Goal: Transaction & Acquisition: Purchase product/service

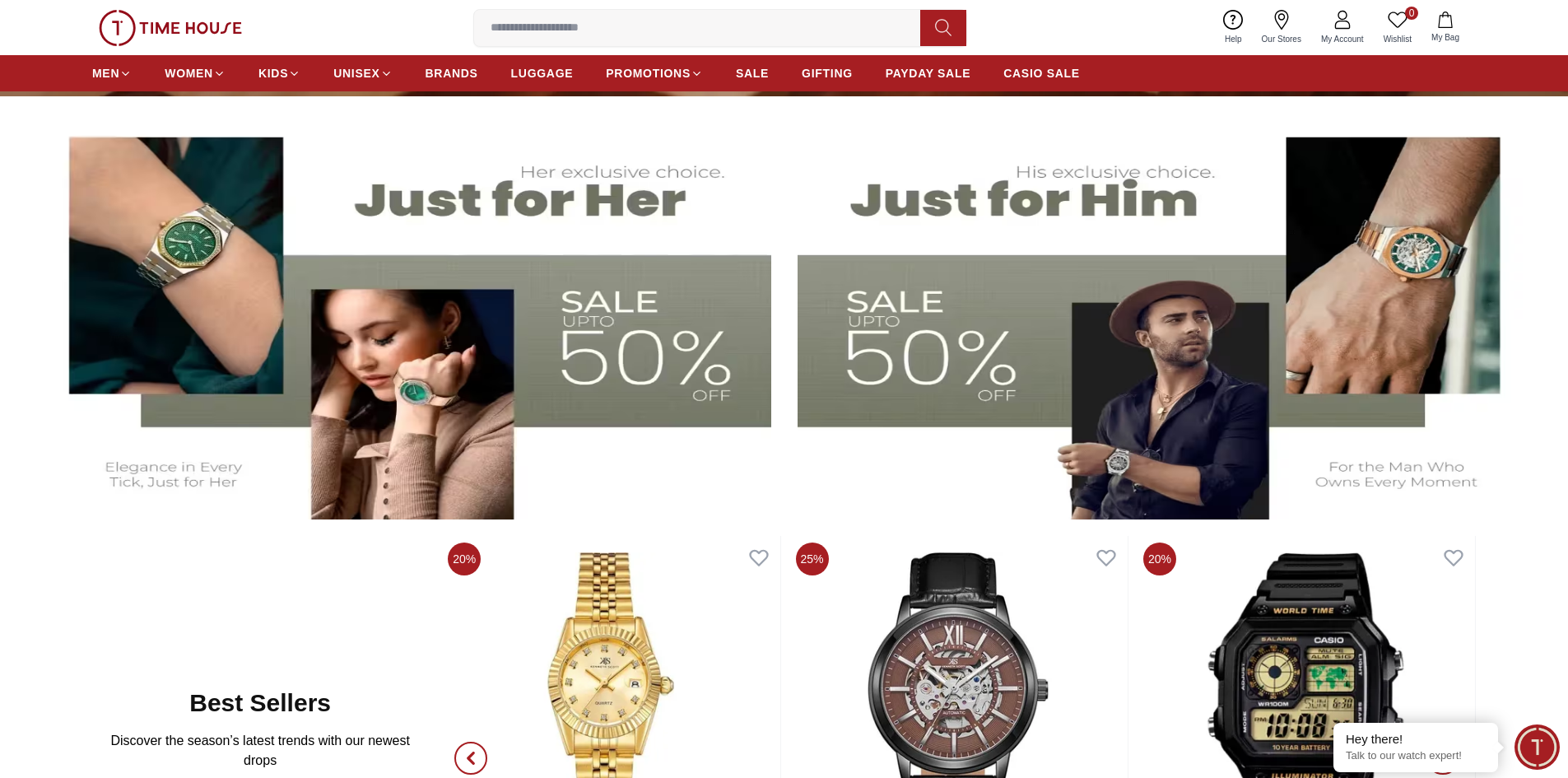
scroll to position [83, 0]
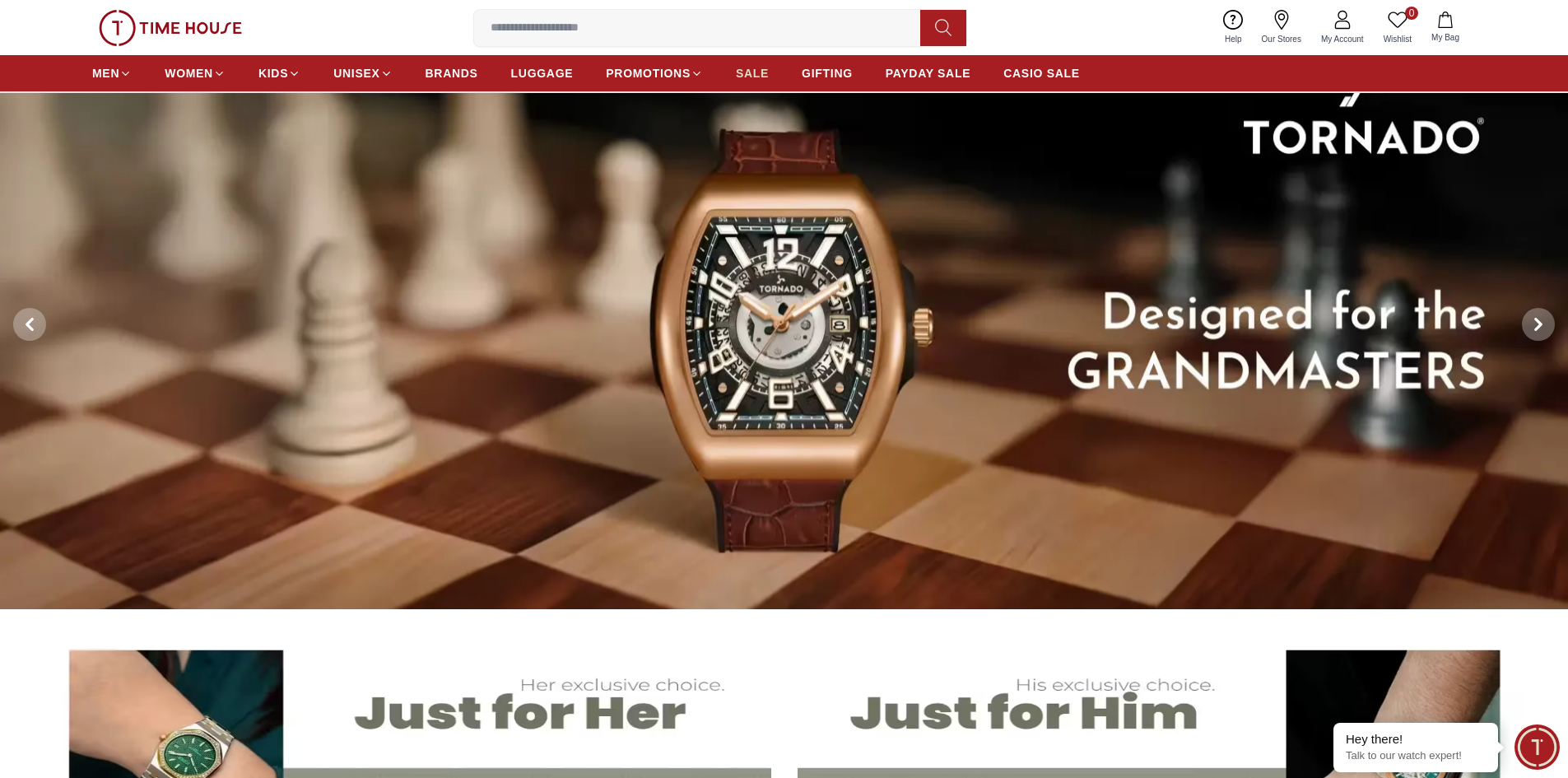
click at [755, 75] on span "SALE" at bounding box center [752, 73] width 33 height 17
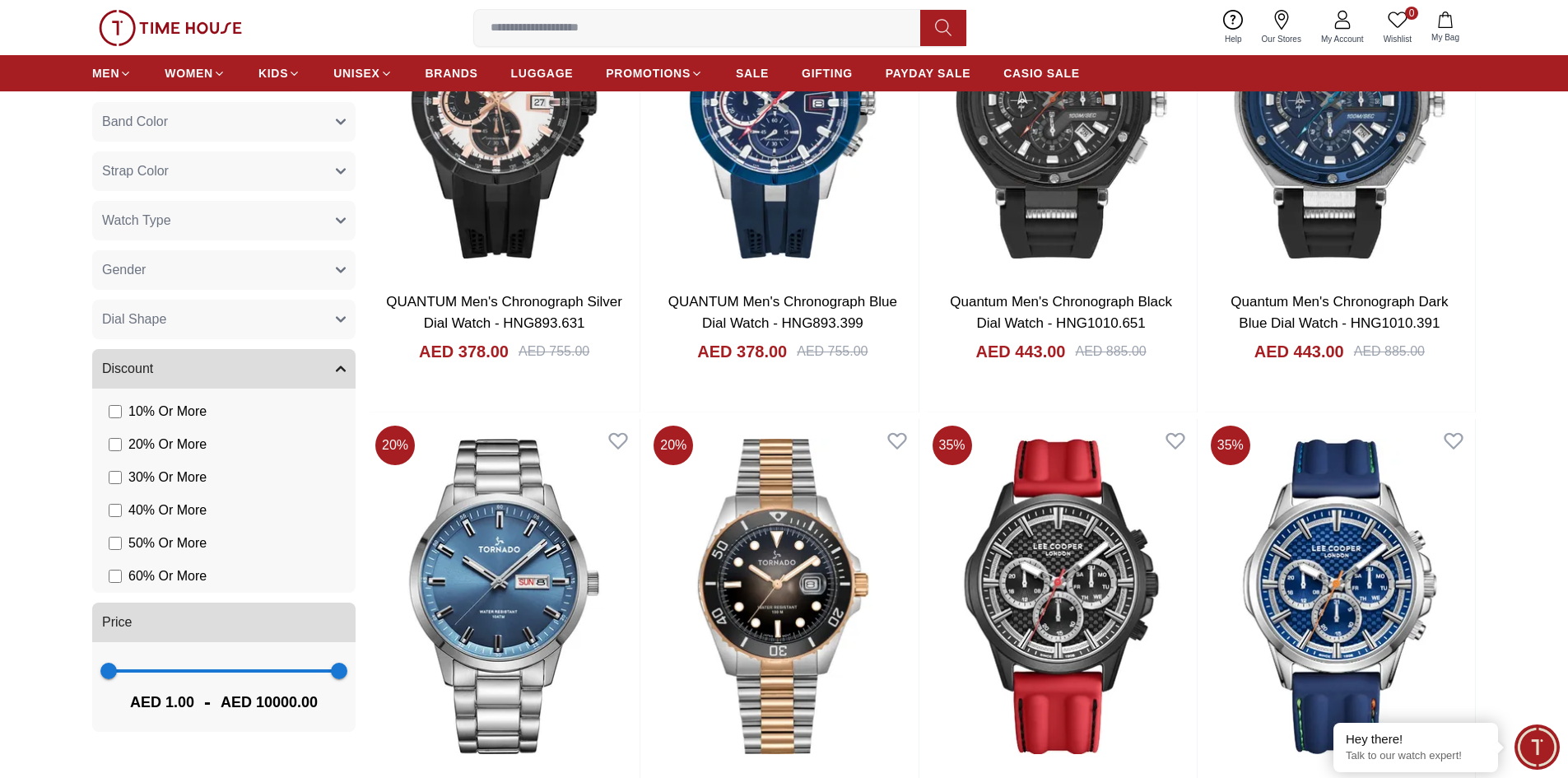
scroll to position [1152, 0]
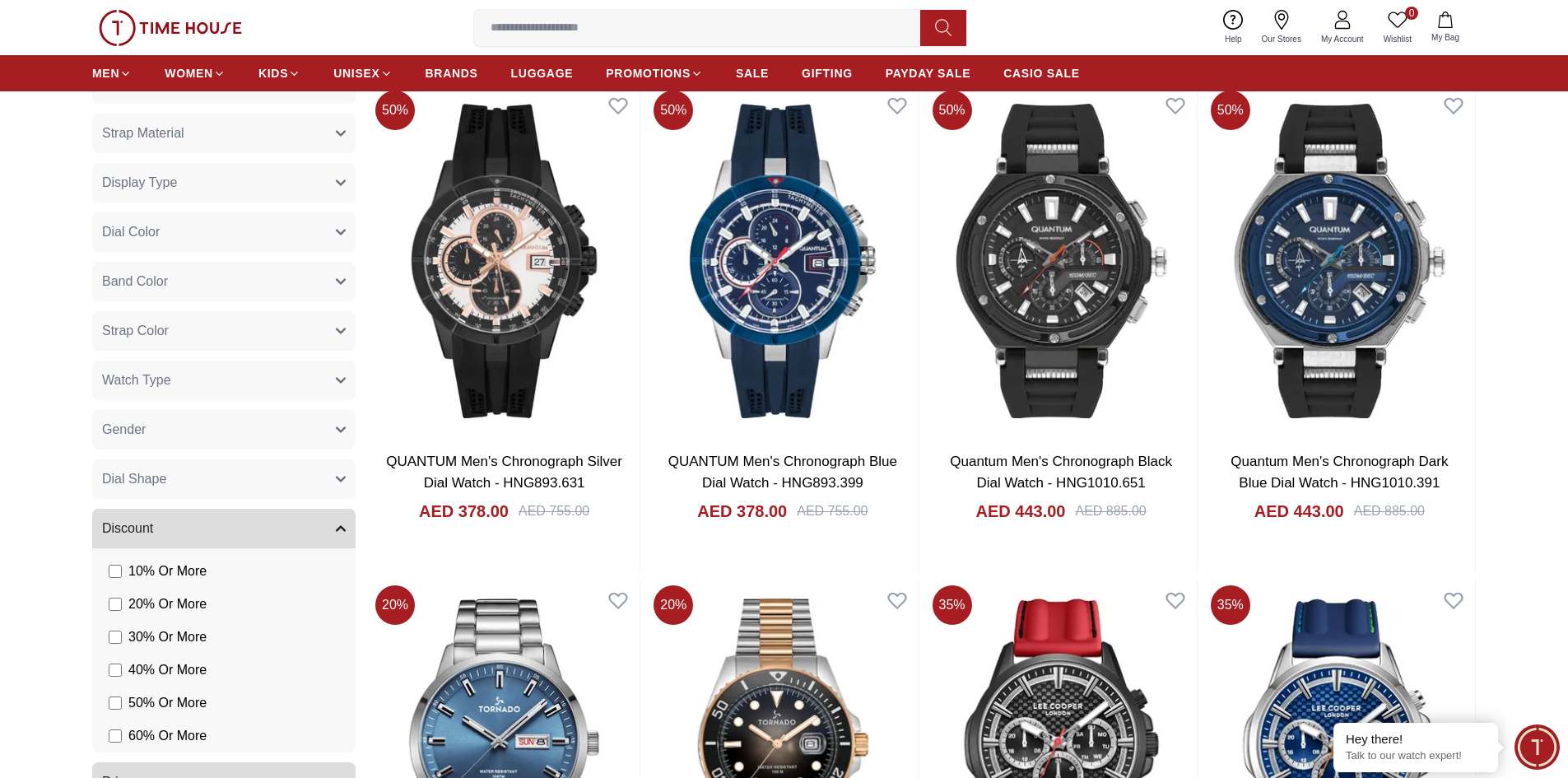
click at [337, 424] on button "Gender" at bounding box center [223, 429] width 263 height 39
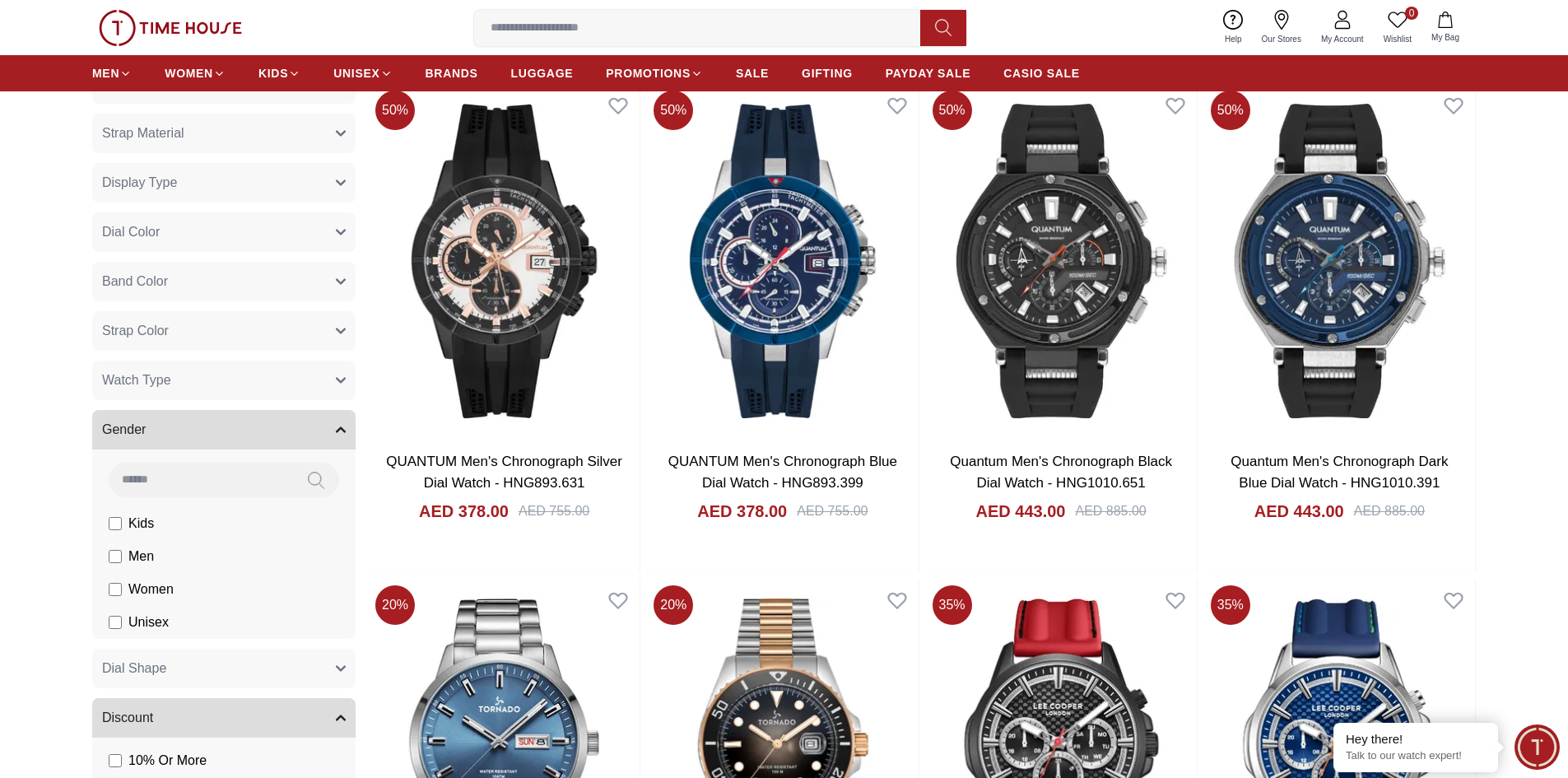
click at [130, 594] on span "Women" at bounding box center [150, 589] width 45 height 20
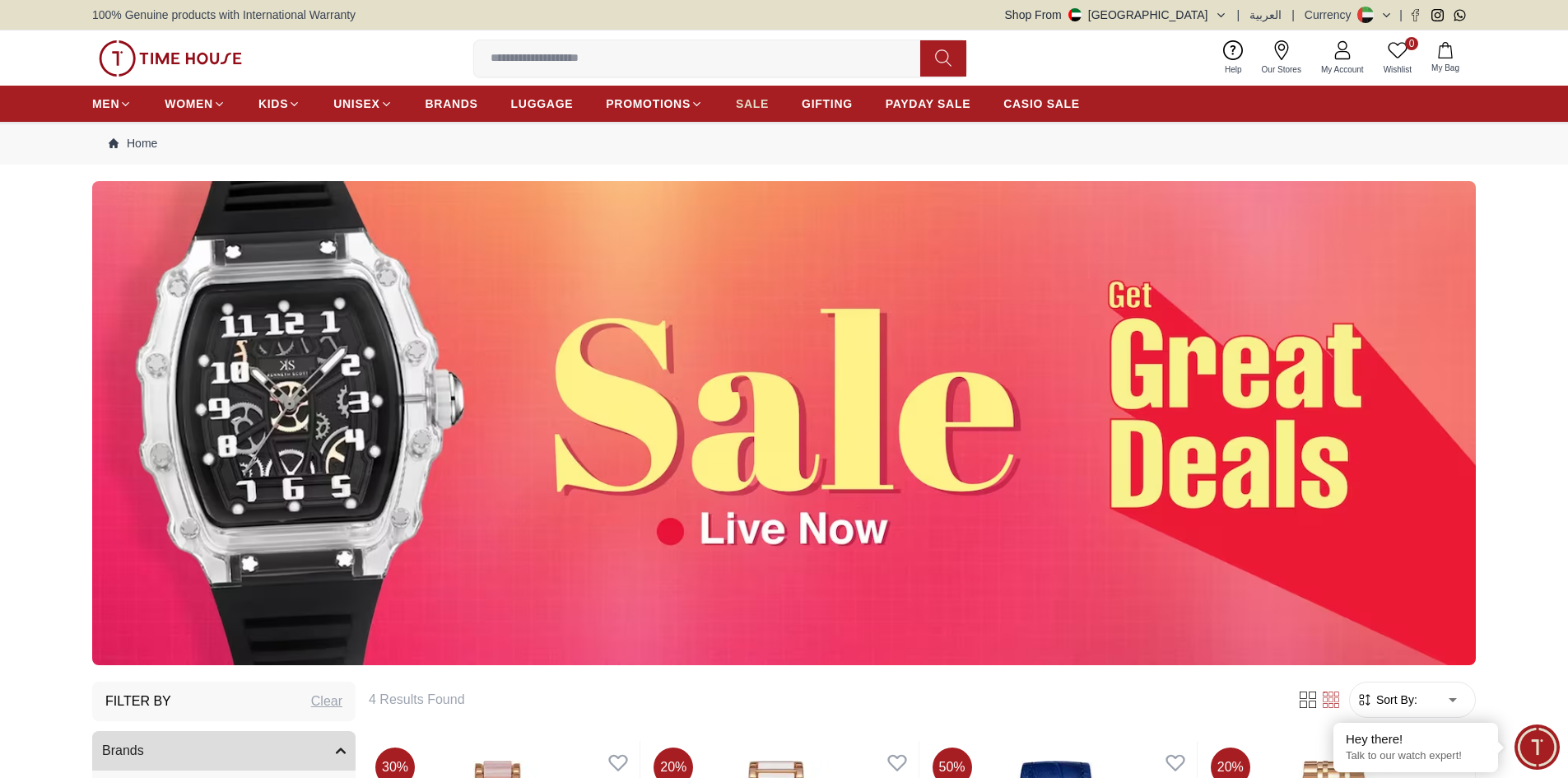
click at [736, 109] on span "SALE" at bounding box center [752, 104] width 33 height 17
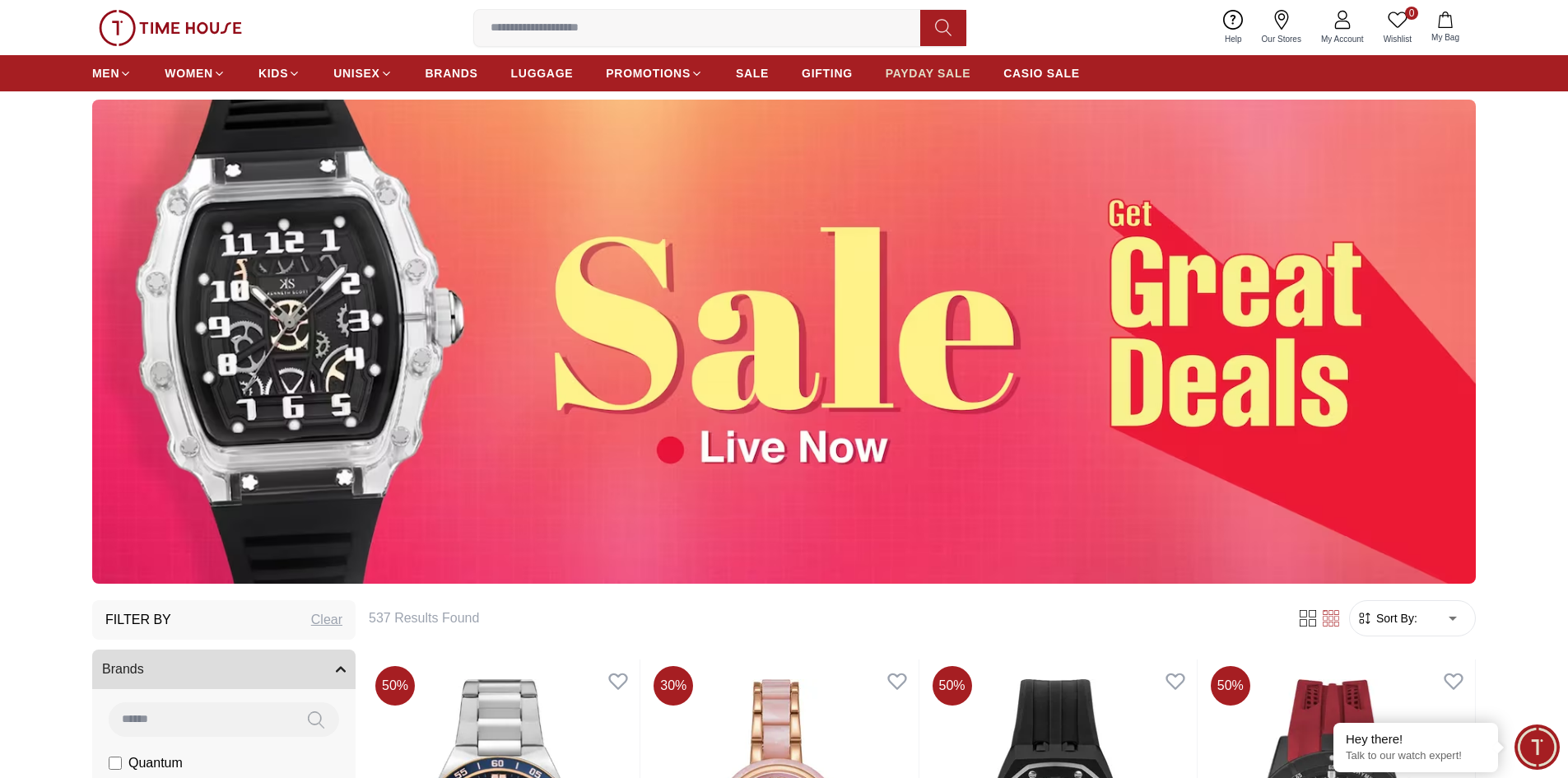
scroll to position [83, 0]
click at [927, 76] on span "PAYDAY SALE" at bounding box center [928, 73] width 84 height 17
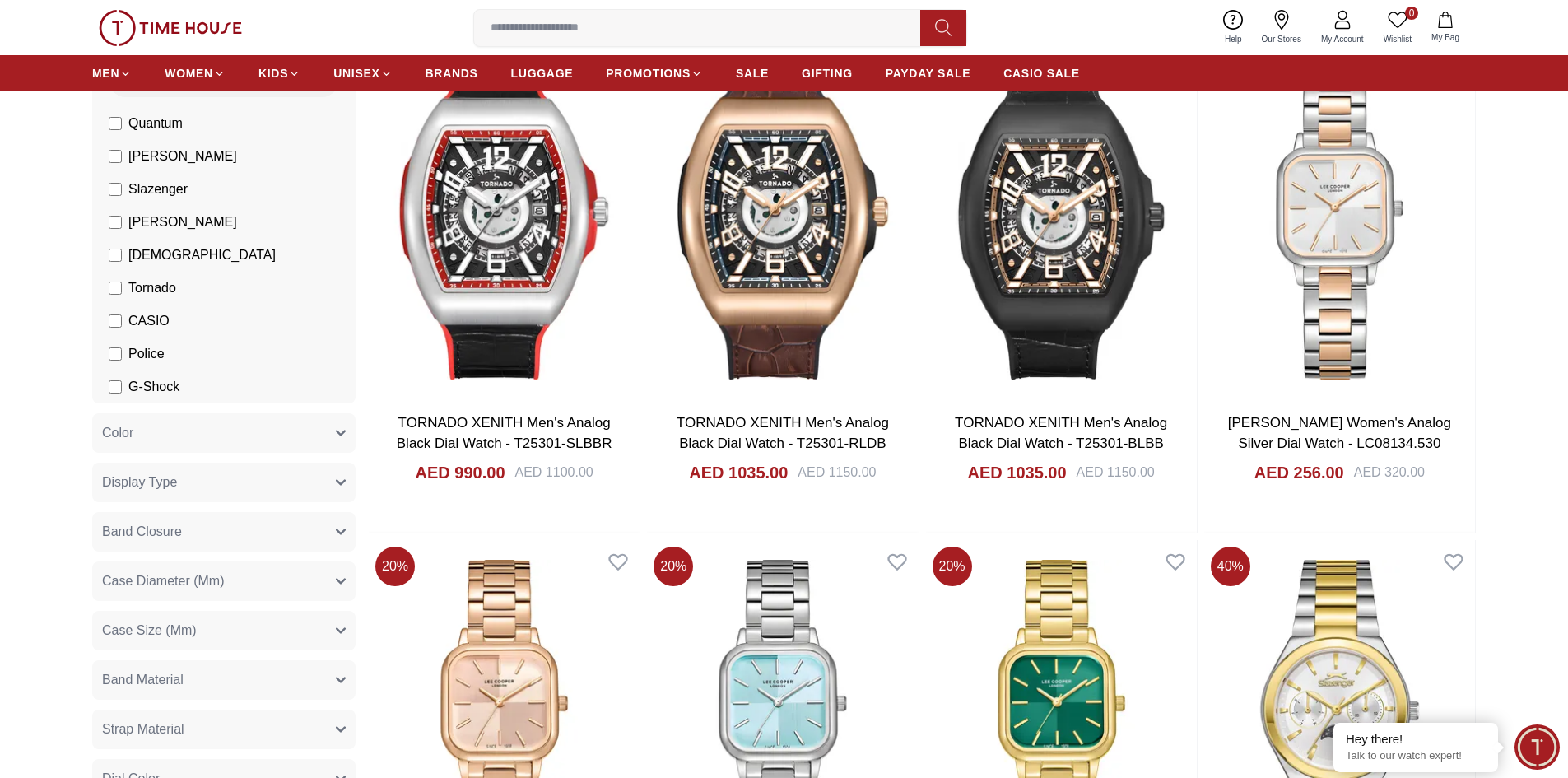
scroll to position [494, 0]
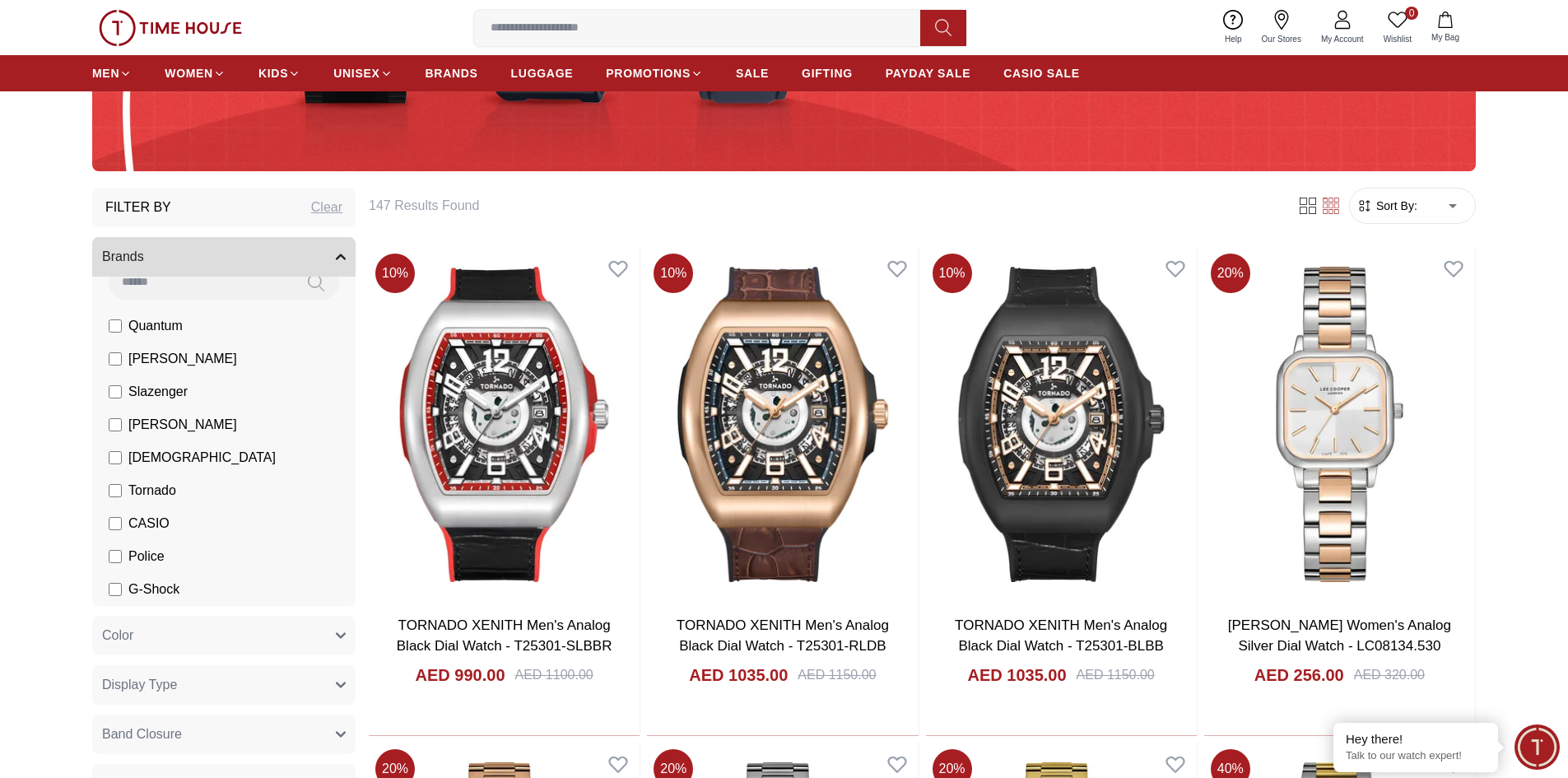
click at [343, 260] on icon "button" at bounding box center [340, 256] width 10 height 10
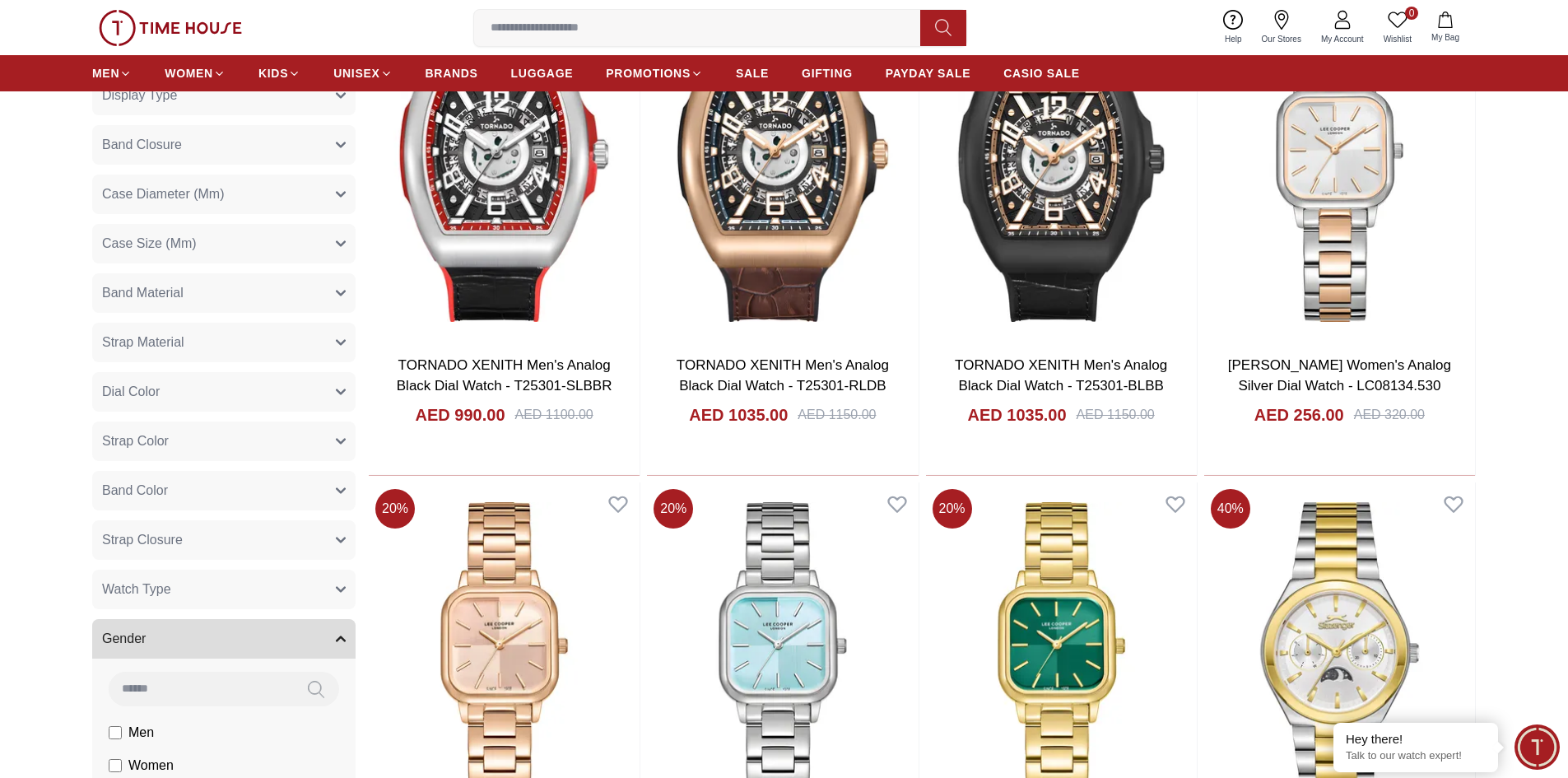
scroll to position [906, 0]
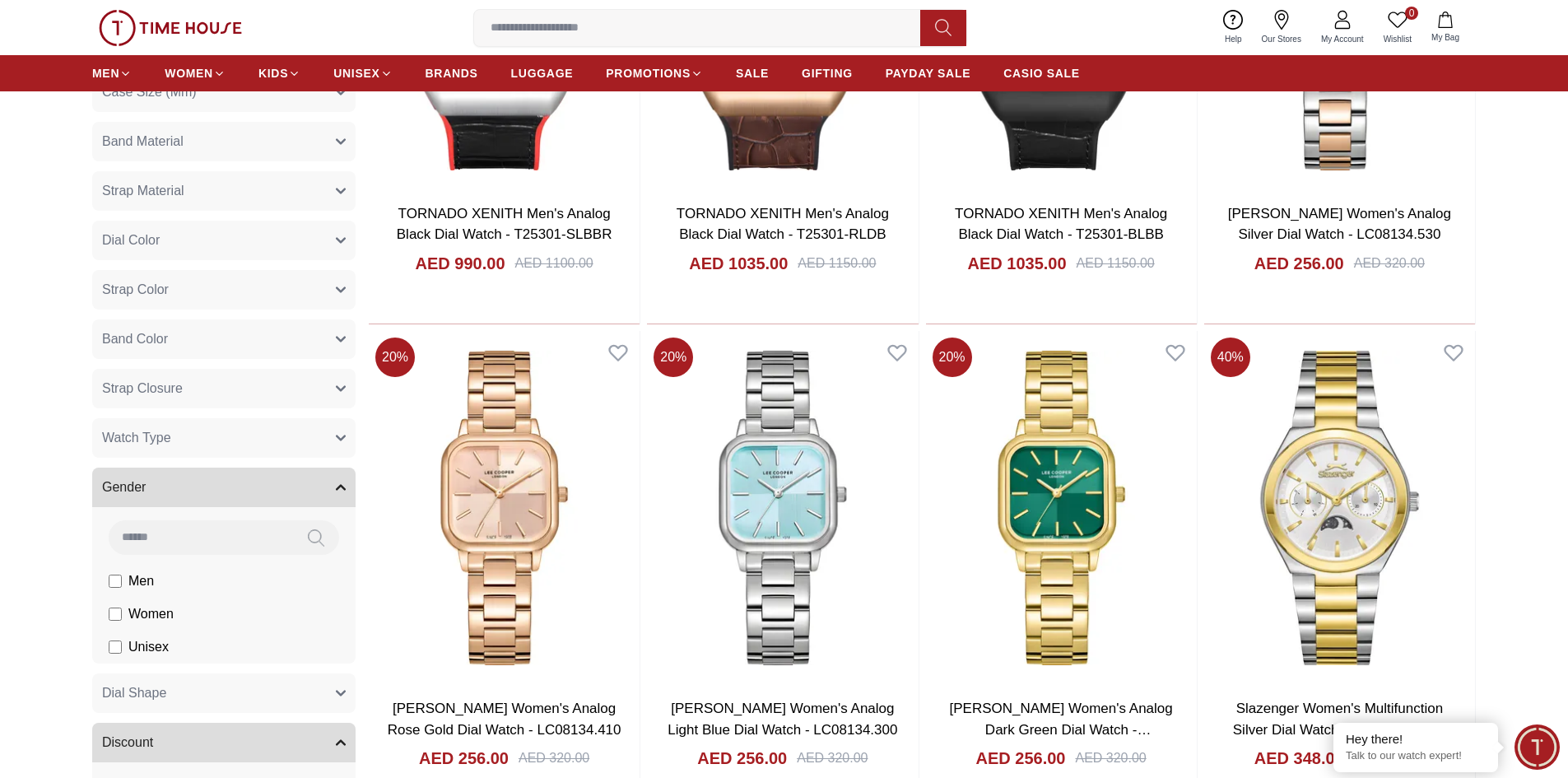
click at [141, 613] on span "Women" at bounding box center [150, 614] width 45 height 20
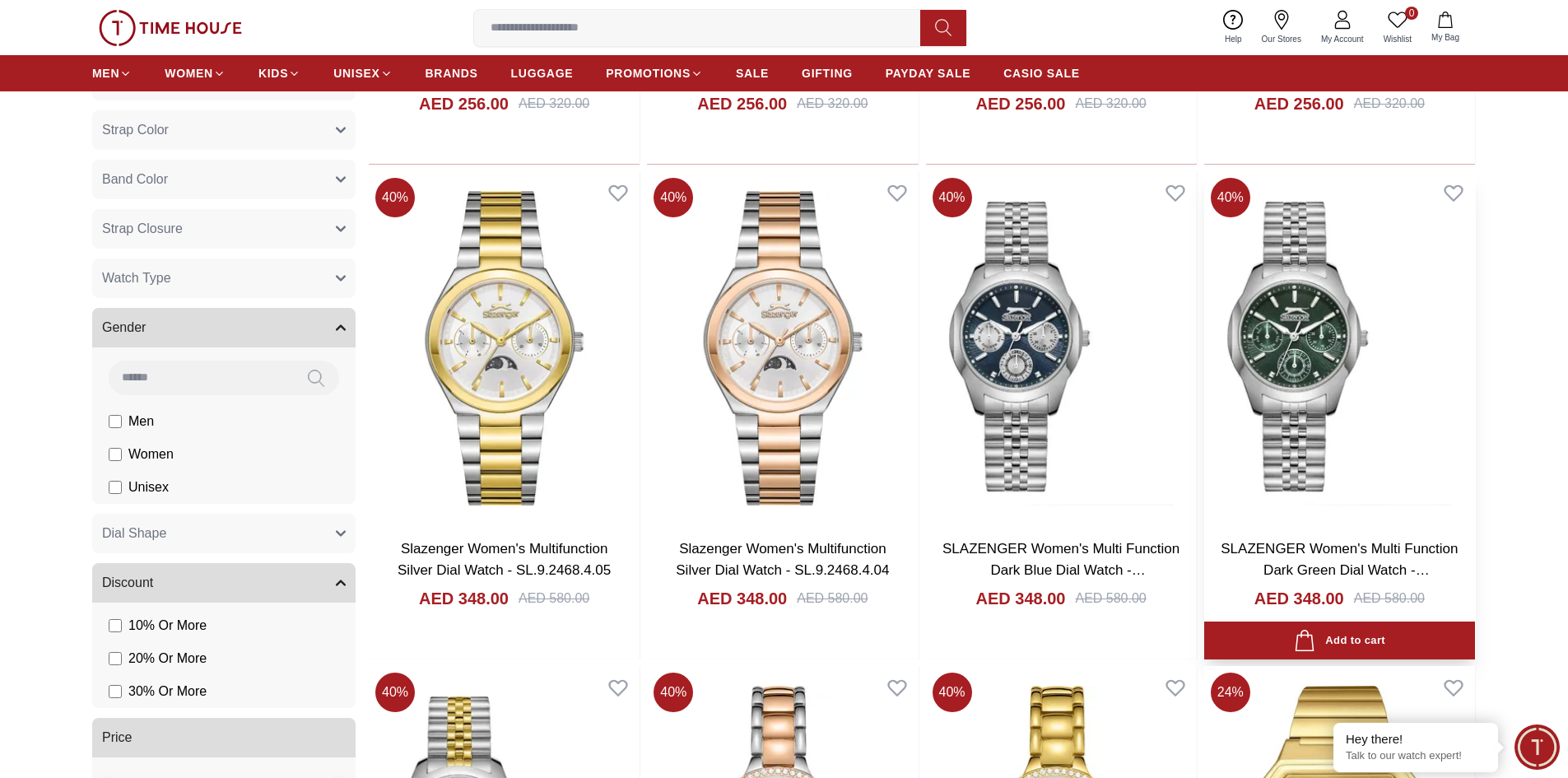
scroll to position [1070, 0]
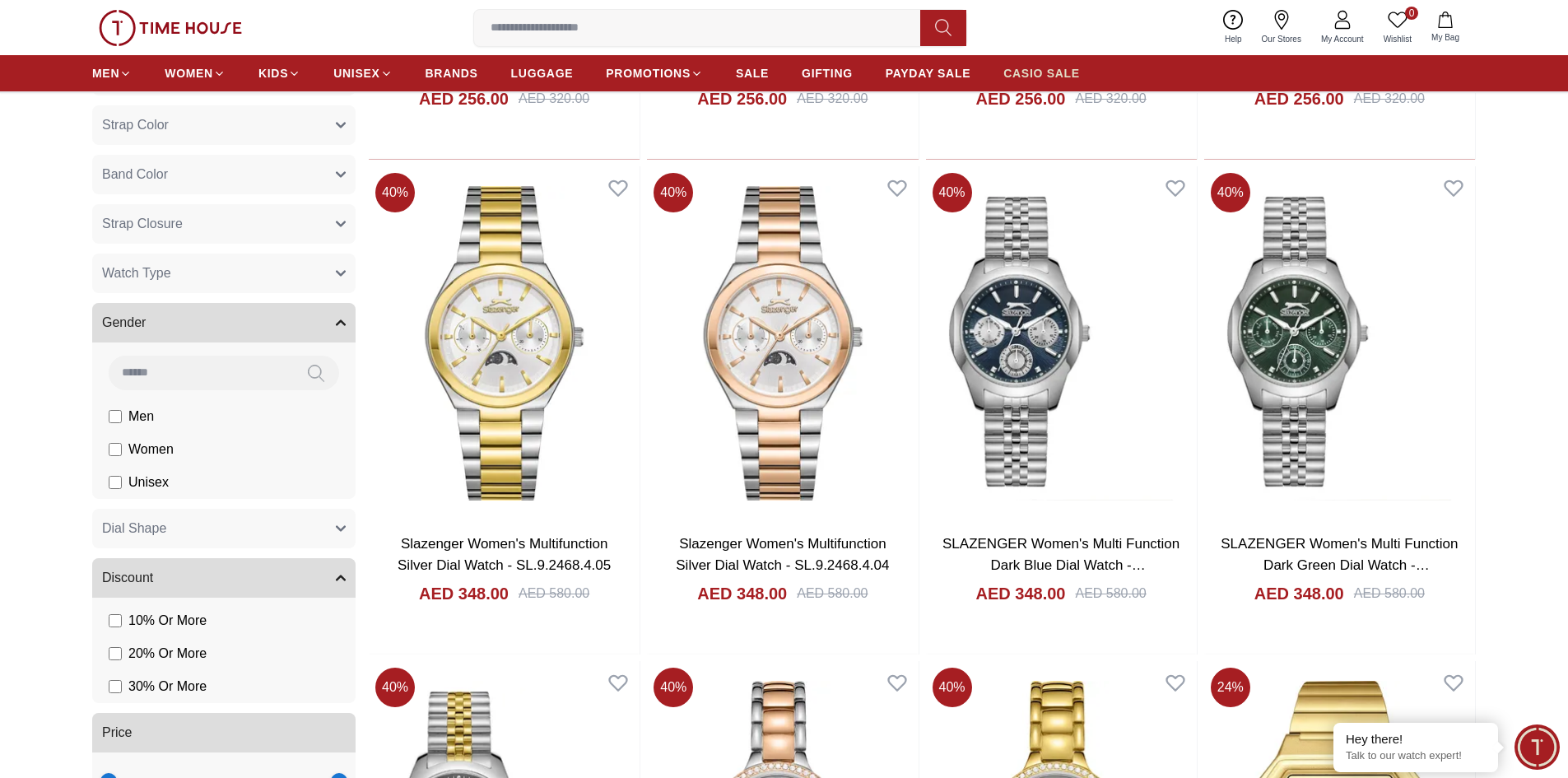
click at [1046, 68] on span "CASIO SALE" at bounding box center [1040, 73] width 76 height 17
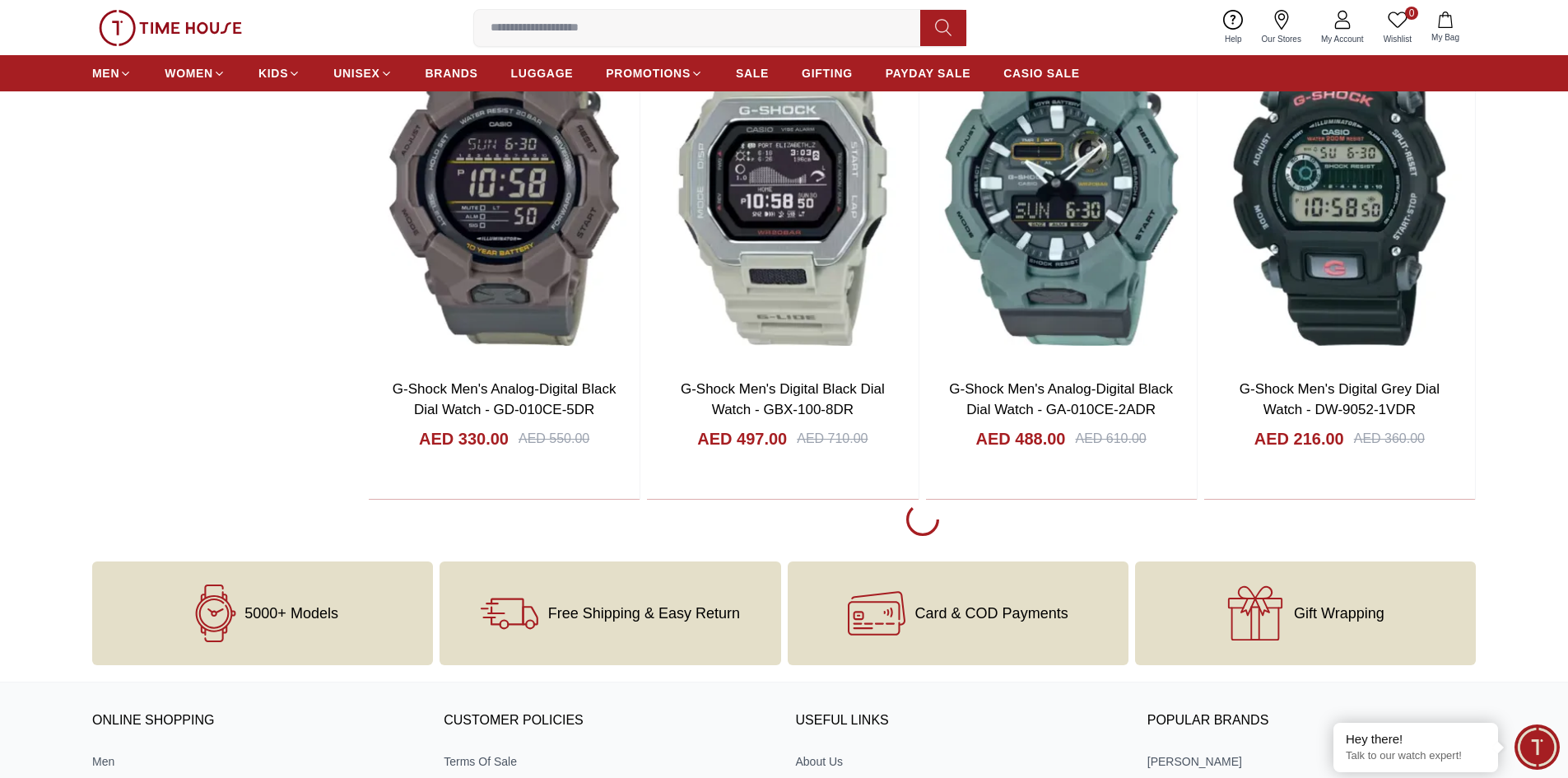
scroll to position [2716, 0]
